Goal: Task Accomplishment & Management: Use online tool/utility

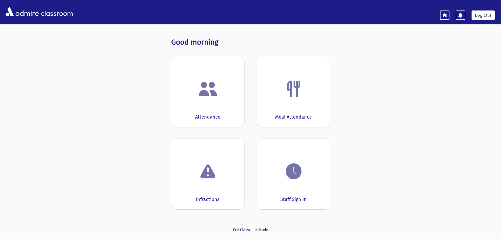
click at [196, 93] on div at bounding box center [207, 89] width 57 height 20
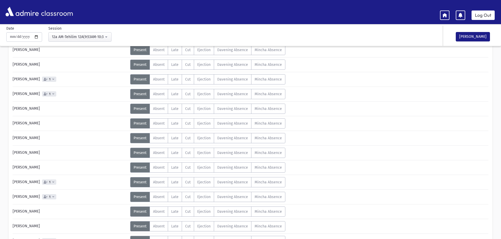
scroll to position [105, 0]
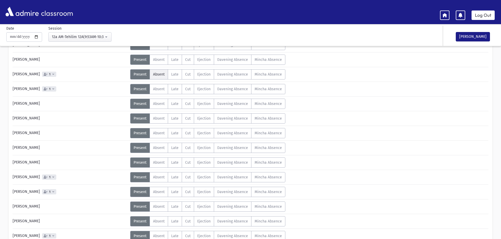
click at [161, 73] on span "Absent" at bounding box center [159, 74] width 12 height 4
click at [156, 132] on span "Absent" at bounding box center [159, 133] width 12 height 4
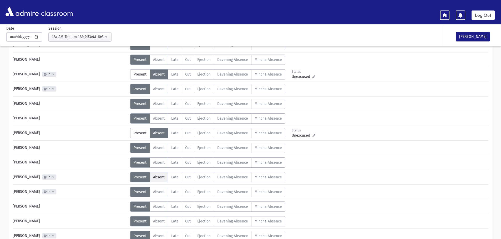
click at [163, 175] on span "Absent" at bounding box center [159, 177] width 12 height 4
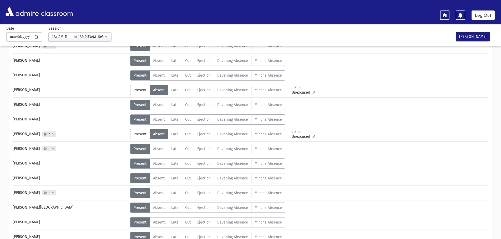
scroll to position [158, 0]
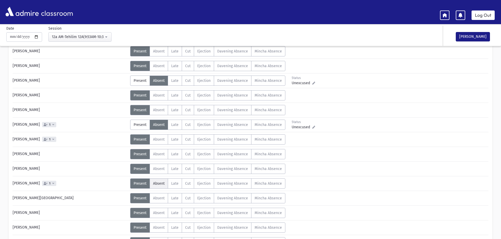
click at [160, 183] on span "Absent" at bounding box center [159, 184] width 12 height 4
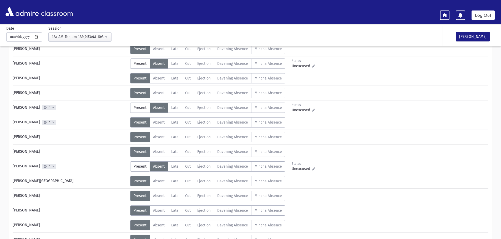
scroll to position [184, 0]
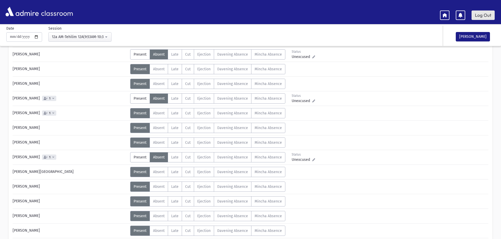
click at [479, 14] on link "Log Out" at bounding box center [482, 15] width 23 height 9
